Goal: Task Accomplishment & Management: Use online tool/utility

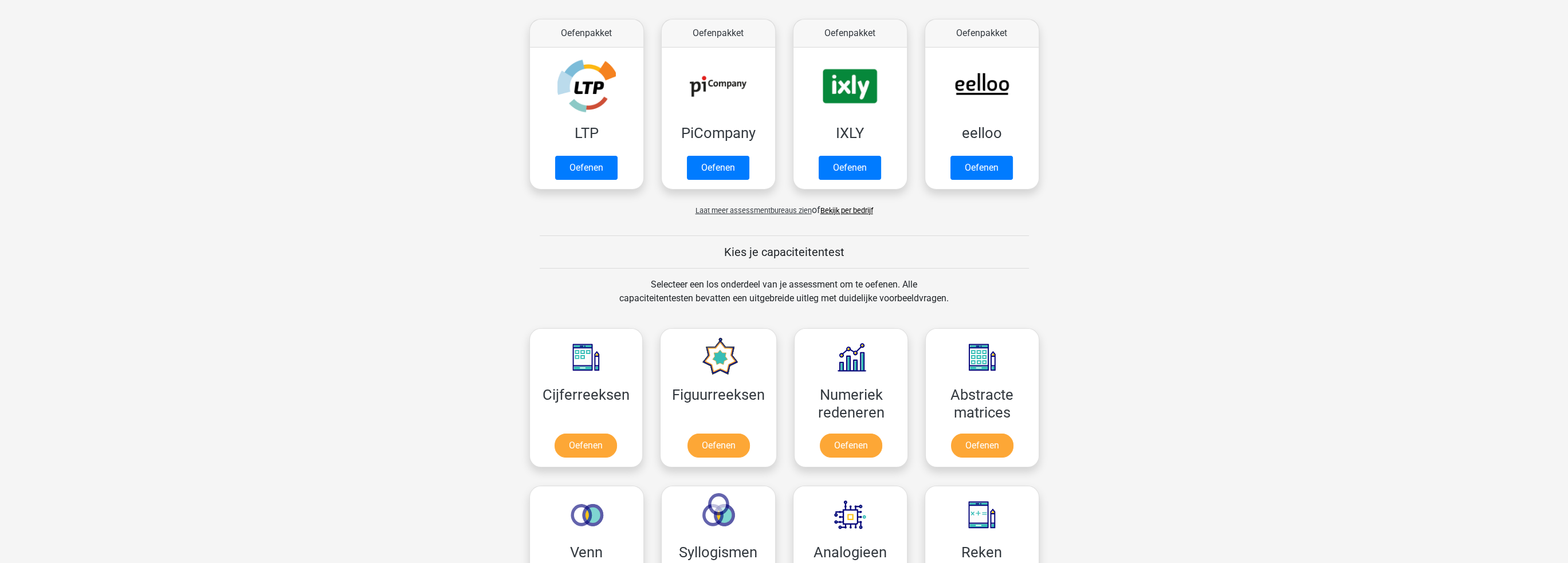
scroll to position [229, 0]
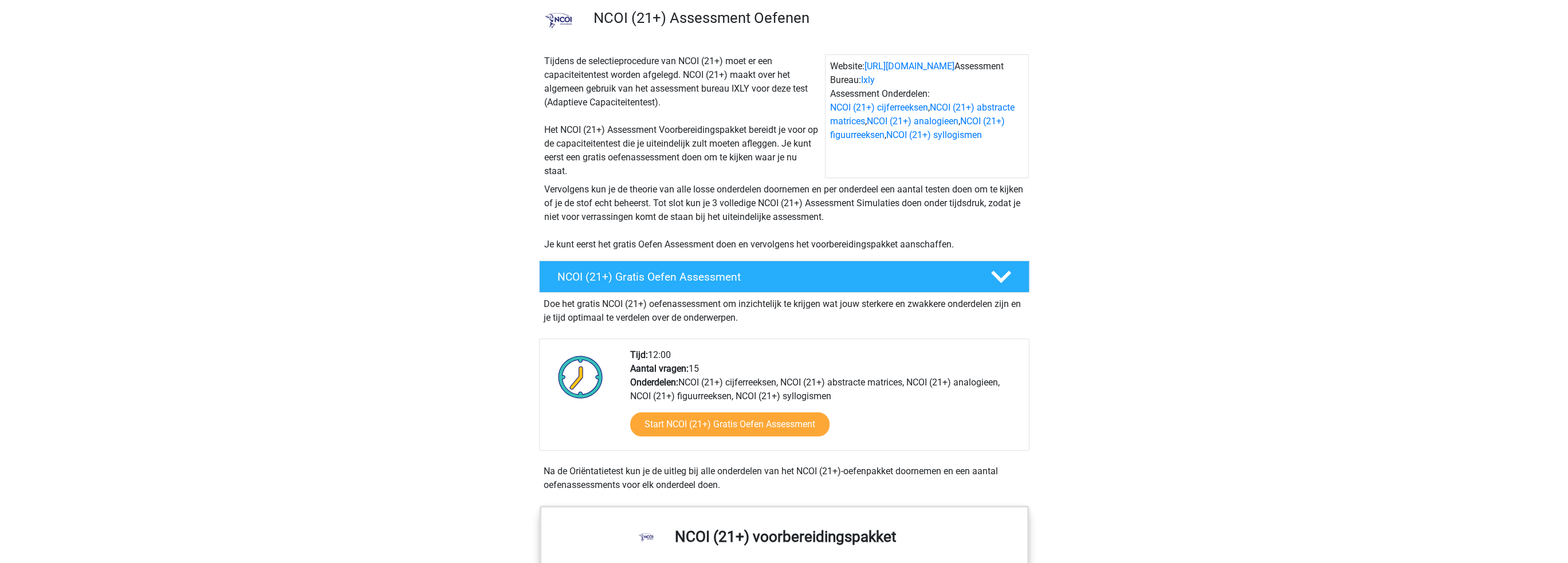
scroll to position [115, 0]
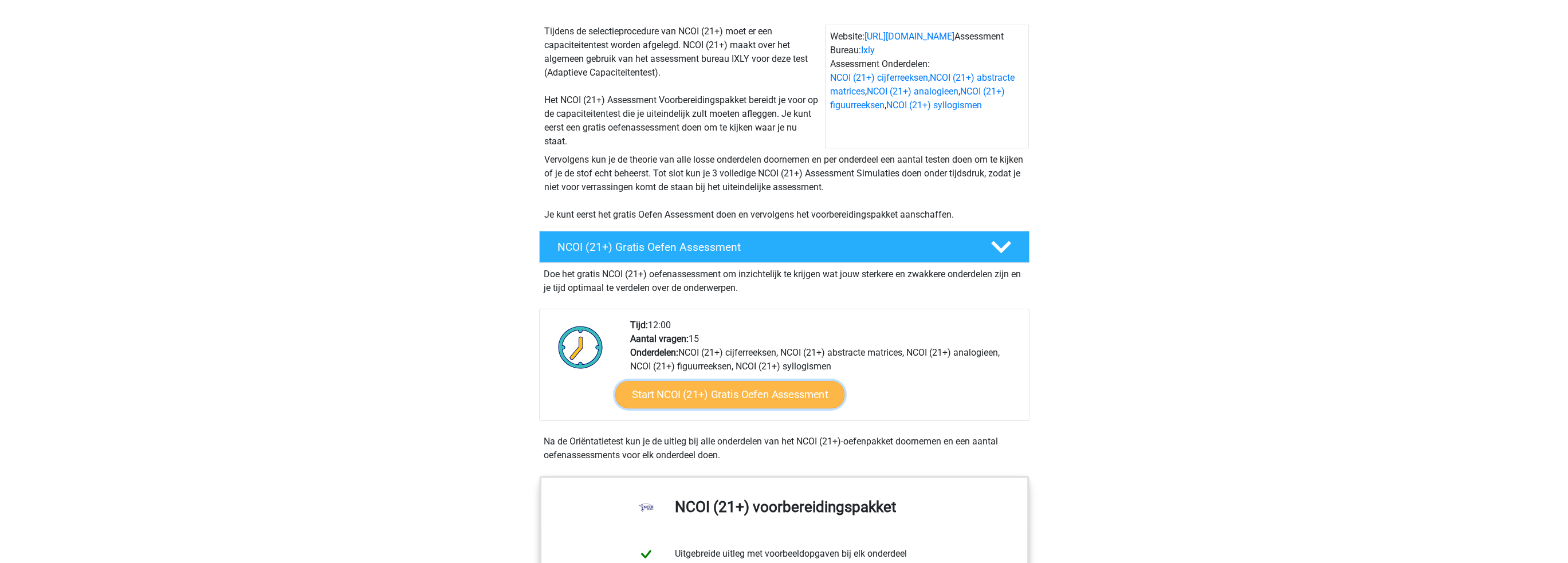
click at [768, 395] on link "Start NCOI (21+) Gratis Oefen Assessment" at bounding box center [728, 394] width 229 height 27
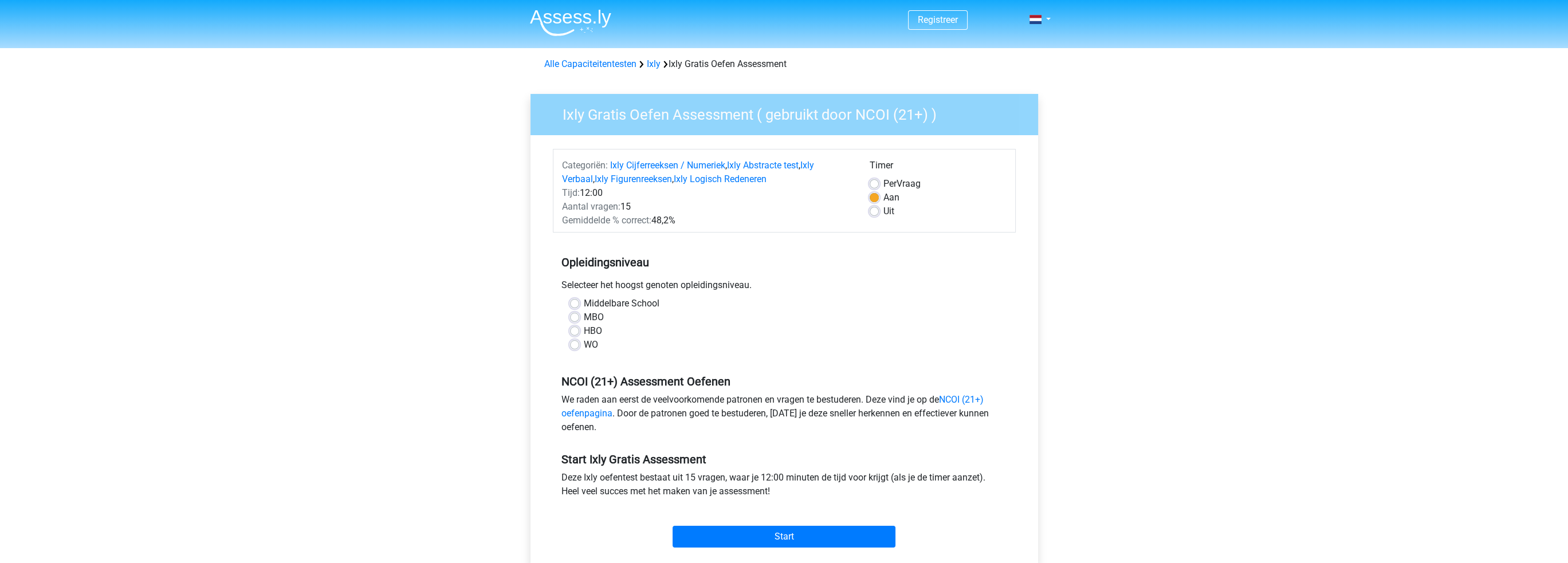
click at [584, 304] on label "Middelbare School" at bounding box center [622, 303] width 76 height 14
click at [577, 304] on input "Middelbare School" at bounding box center [574, 302] width 9 height 12
radio input "true"
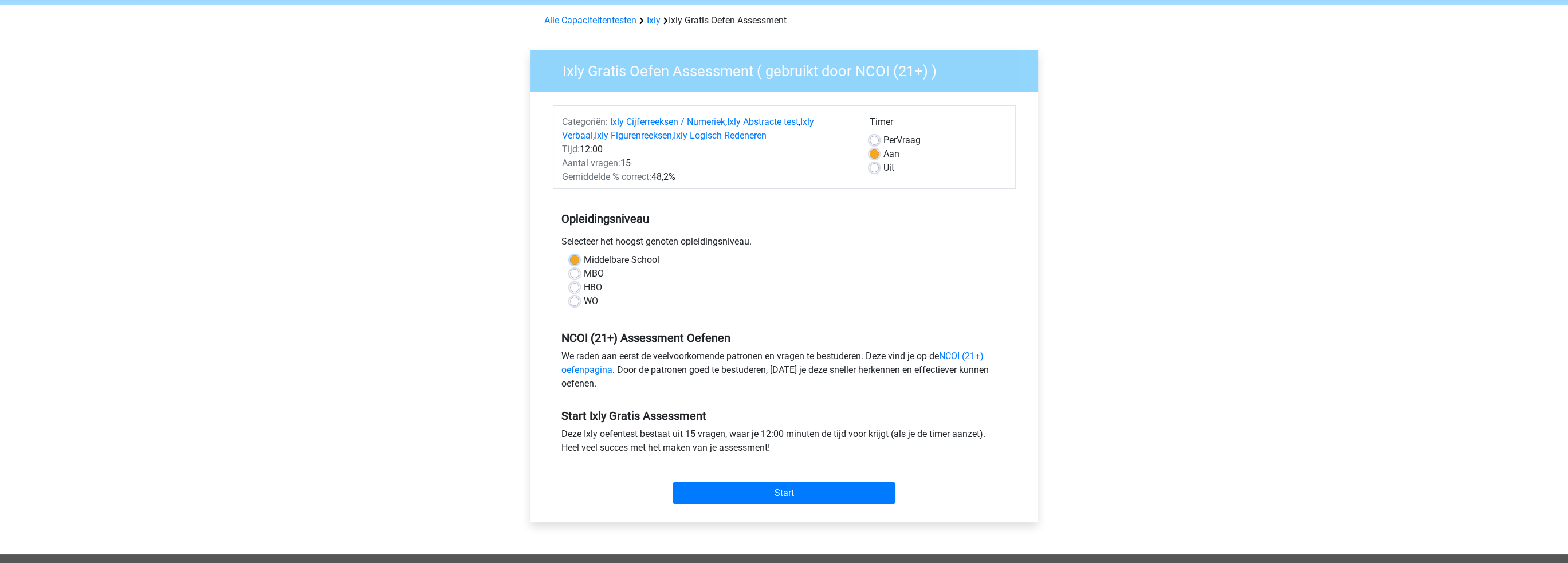
scroll to position [172, 0]
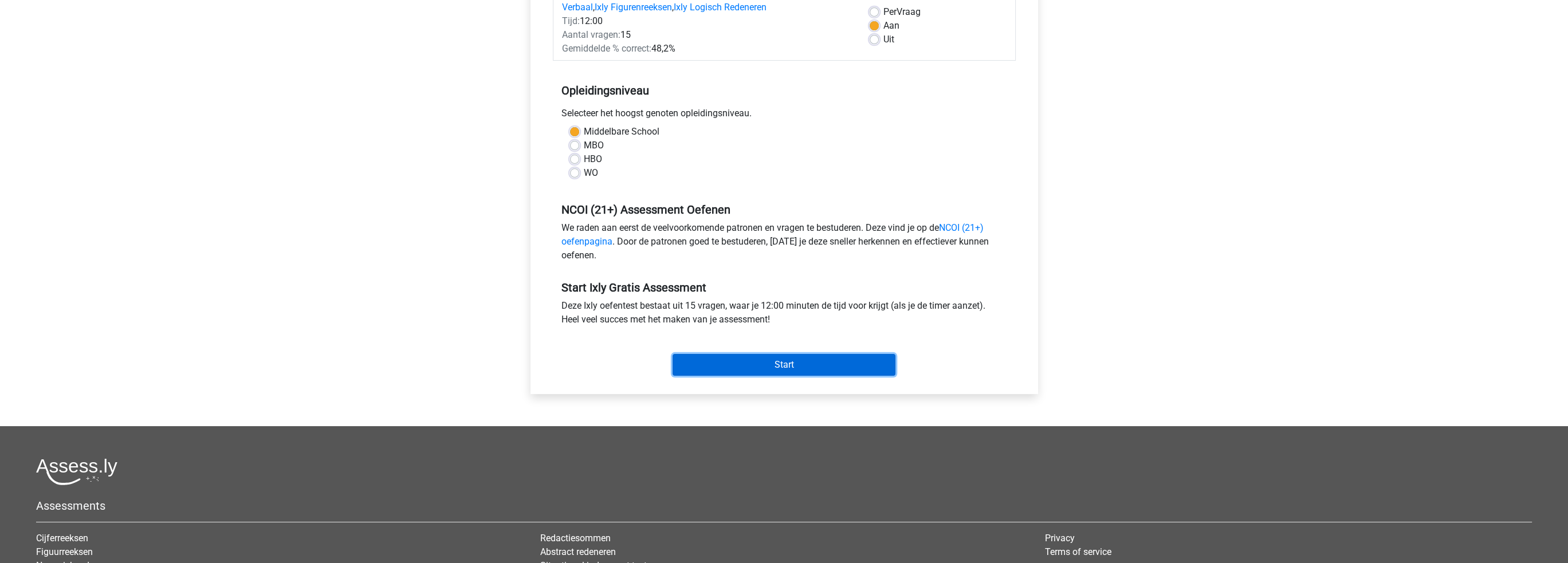
click at [755, 364] on input "Start" at bounding box center [784, 365] width 223 height 22
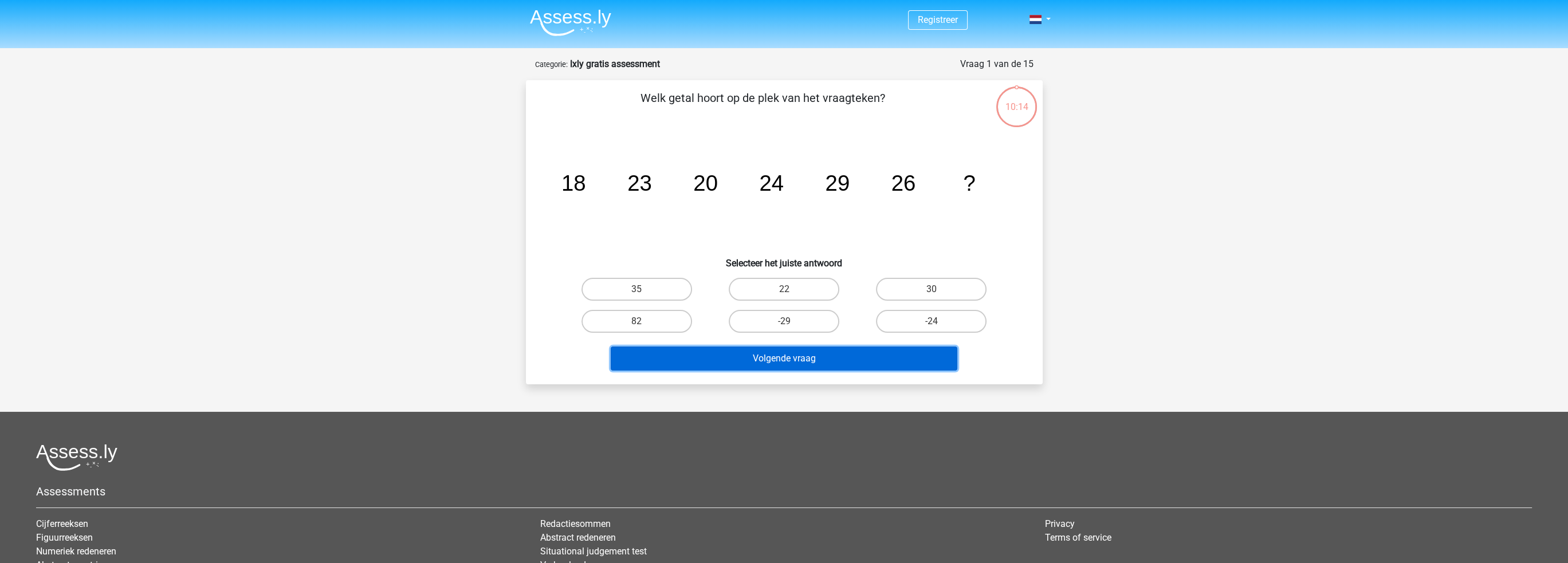
click at [716, 360] on button "Volgende vraag" at bounding box center [784, 359] width 347 height 24
click at [1123, 205] on div "Registreer" at bounding box center [784, 357] width 1568 height 714
click at [804, 289] on label "22" at bounding box center [783, 288] width 110 height 23
click at [791, 289] on input "22" at bounding box center [788, 293] width 7 height 7
radio input "true"
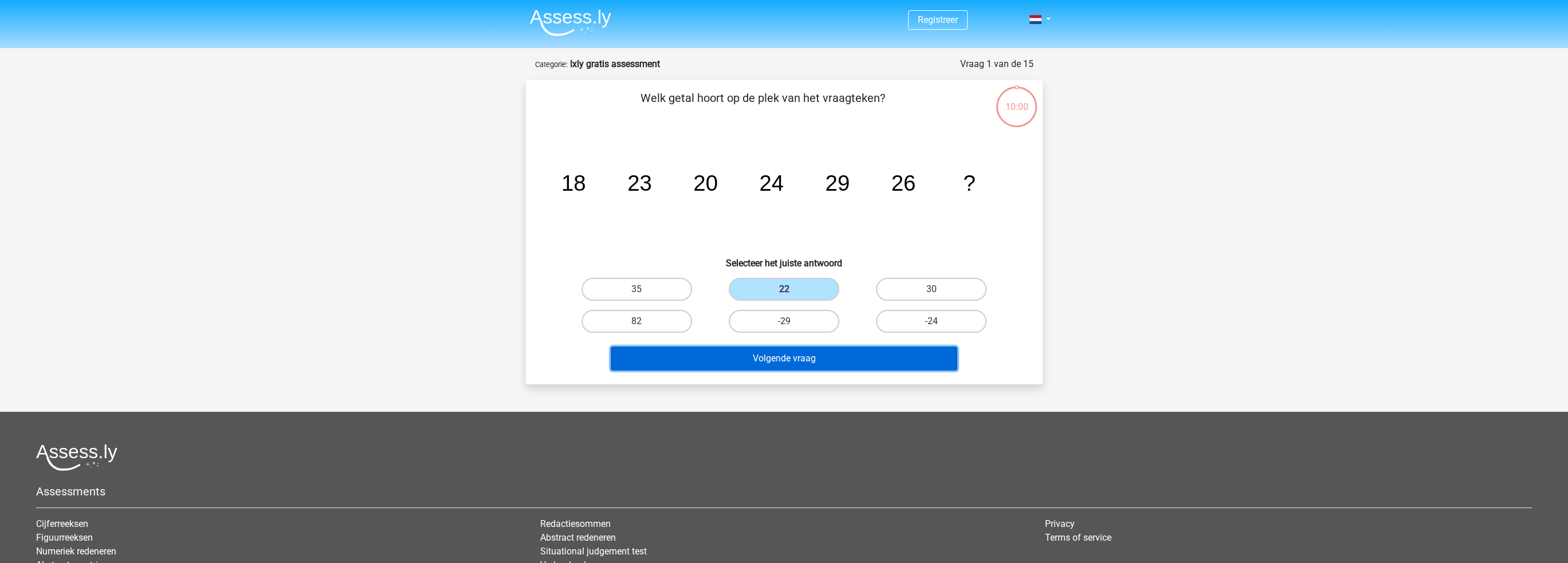
click at [790, 367] on button "Volgende vraag" at bounding box center [784, 359] width 347 height 24
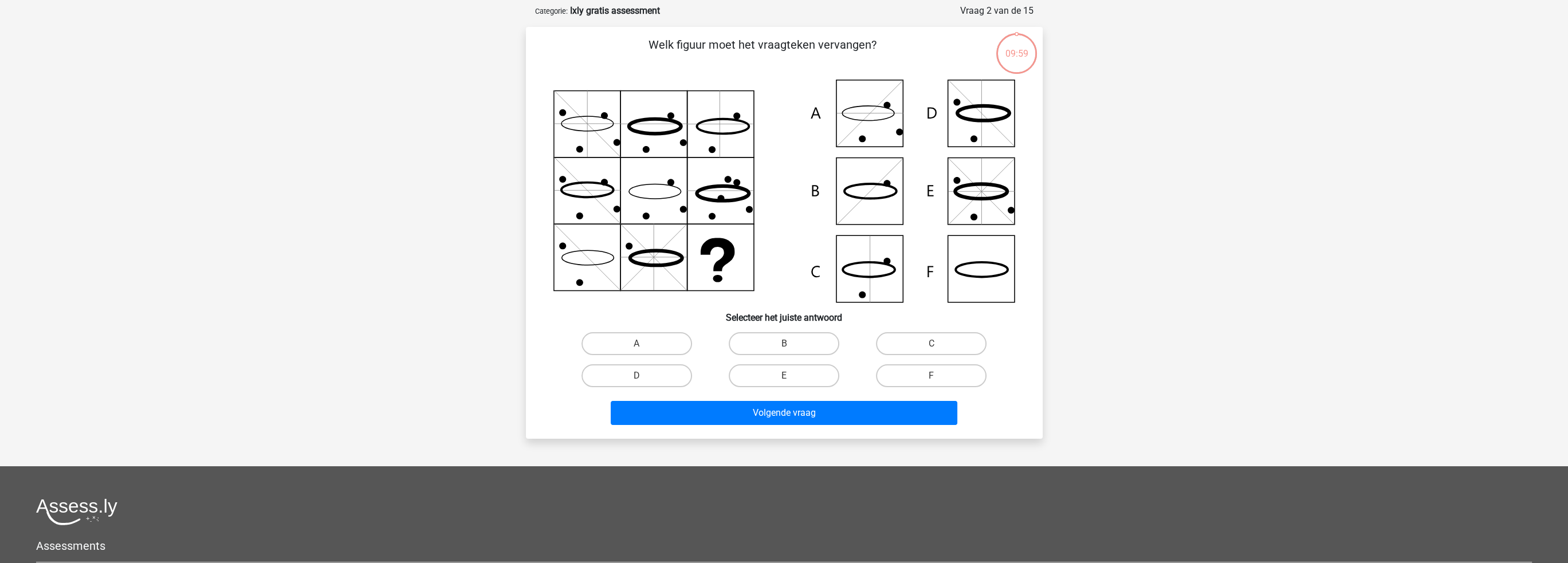
scroll to position [57, 0]
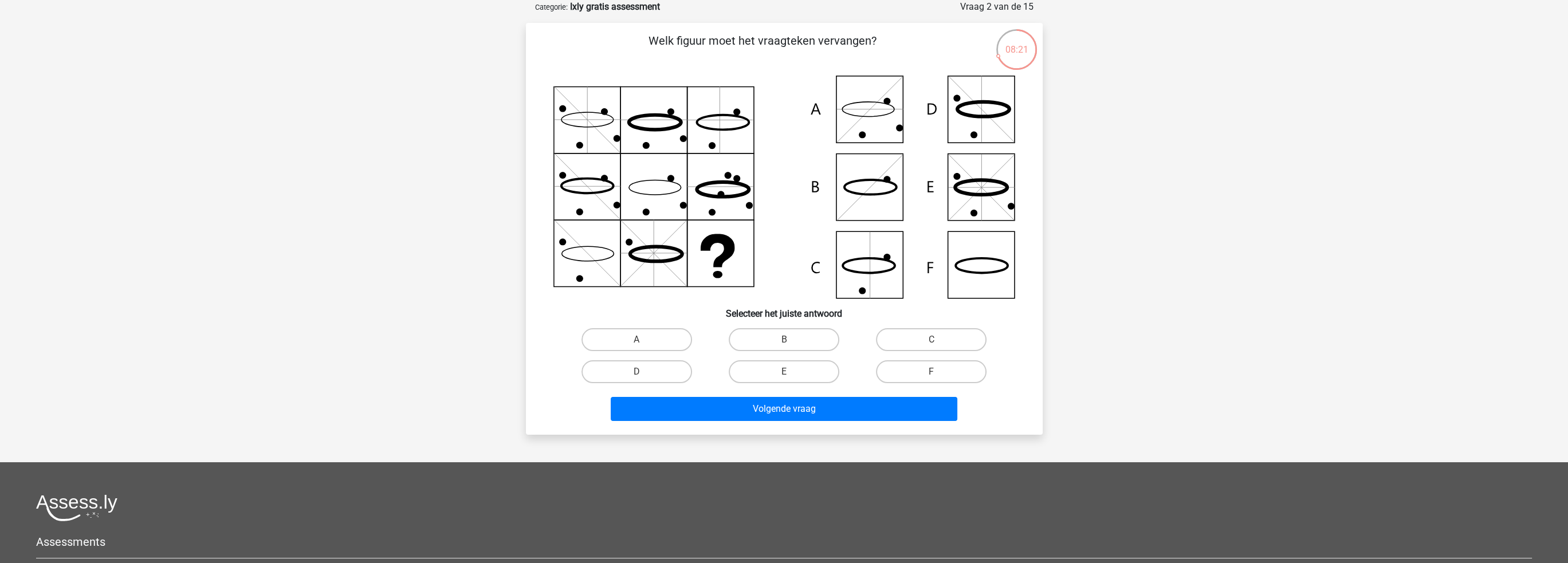
click at [862, 270] on icon at bounding box center [784, 187] width 462 height 223
click at [928, 340] on label "C" at bounding box center [931, 339] width 110 height 23
click at [931, 340] on input "C" at bounding box center [935, 343] width 7 height 7
radio input "true"
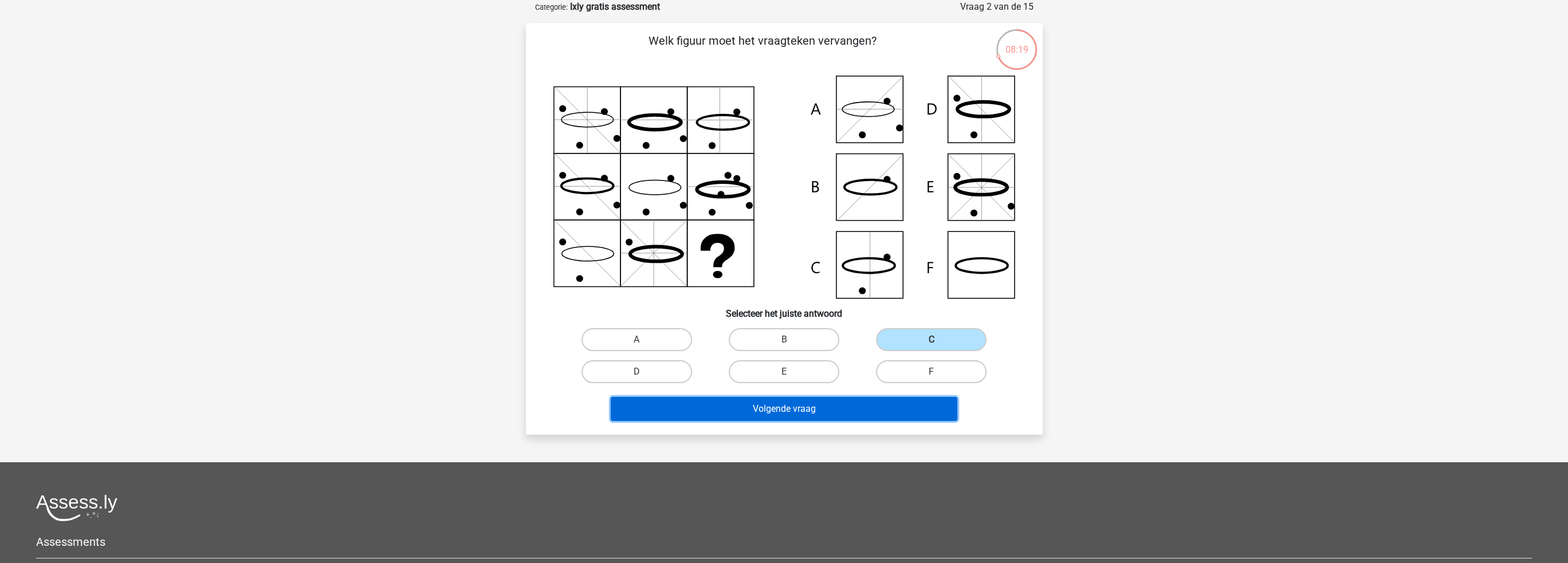
click at [816, 411] on button "Volgende vraag" at bounding box center [784, 409] width 347 height 24
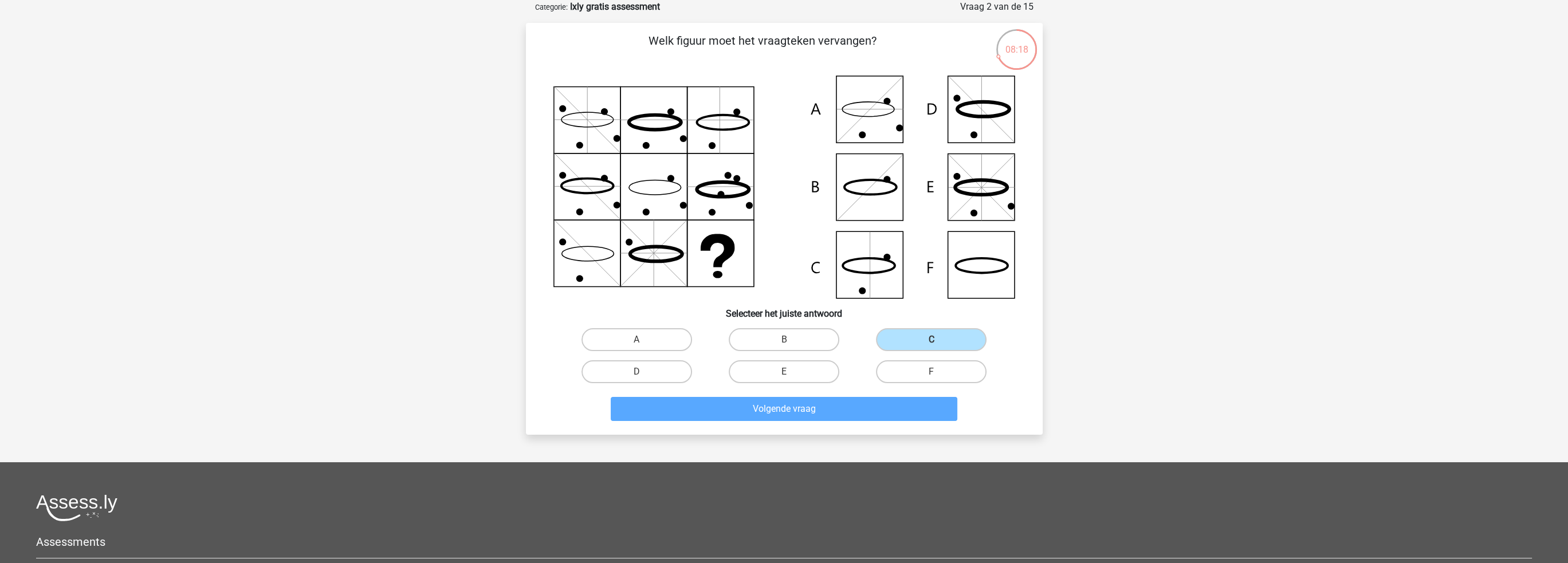
scroll to position [35, 0]
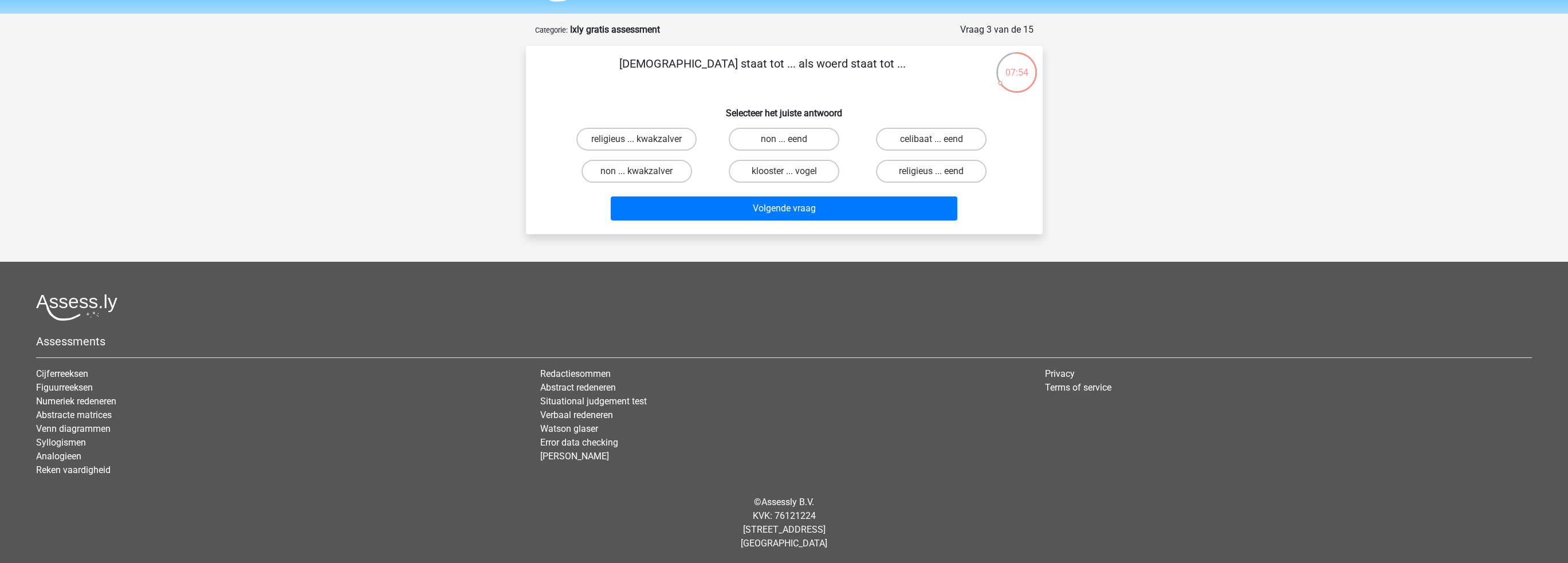
click at [935, 175] on input "religieus ... eend" at bounding box center [935, 175] width 7 height 7
radio input "true"
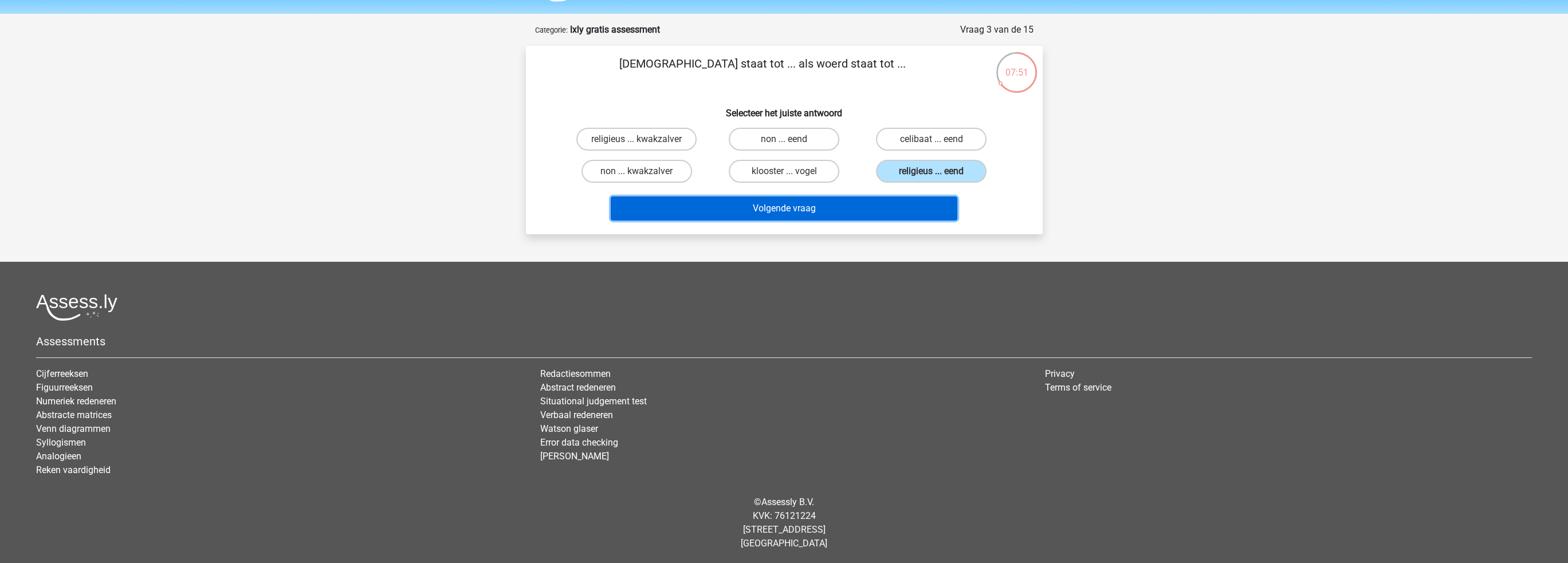
click at [811, 206] on button "Volgende vraag" at bounding box center [784, 208] width 347 height 24
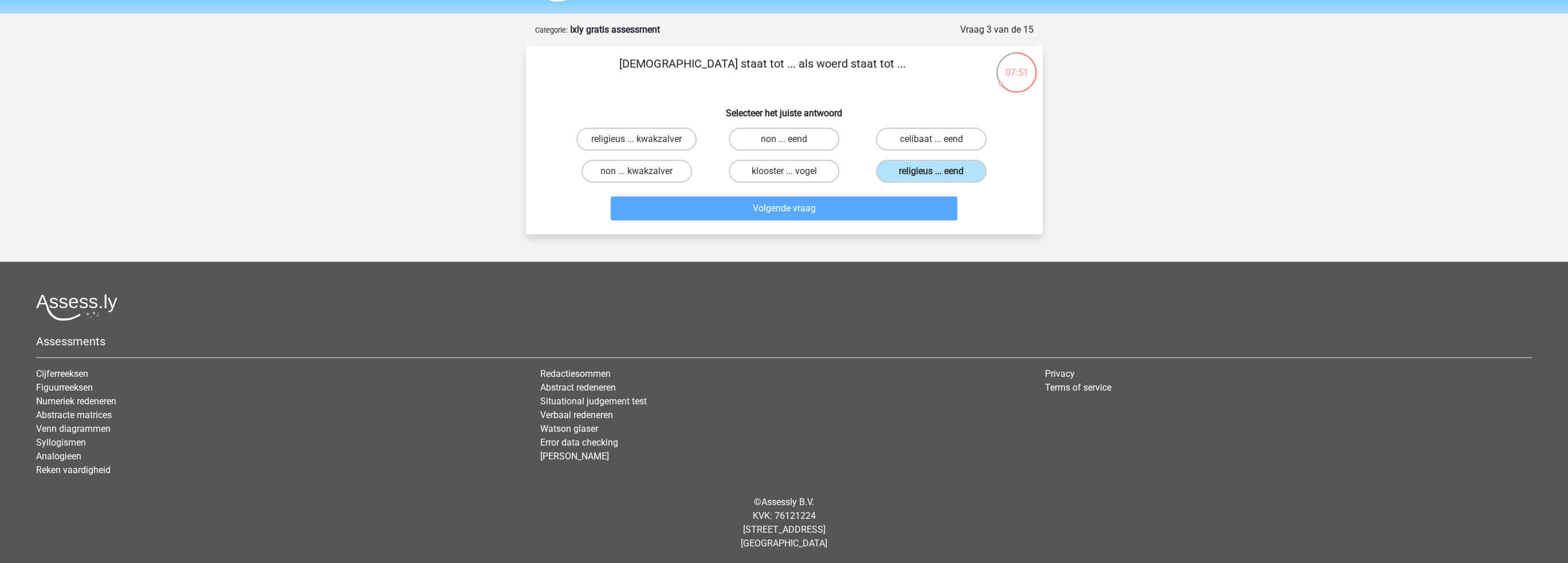
scroll to position [57, 0]
